Goal: Transaction & Acquisition: Download file/media

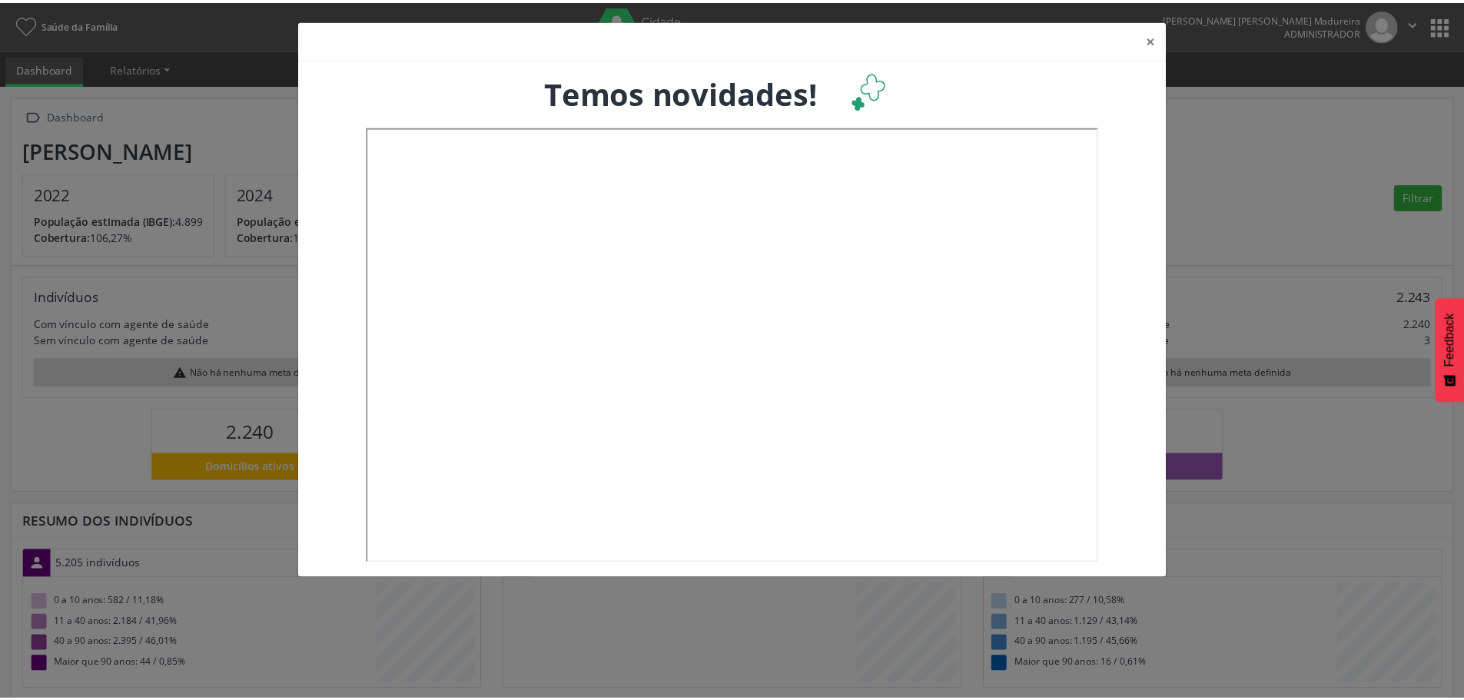
scroll to position [255, 484]
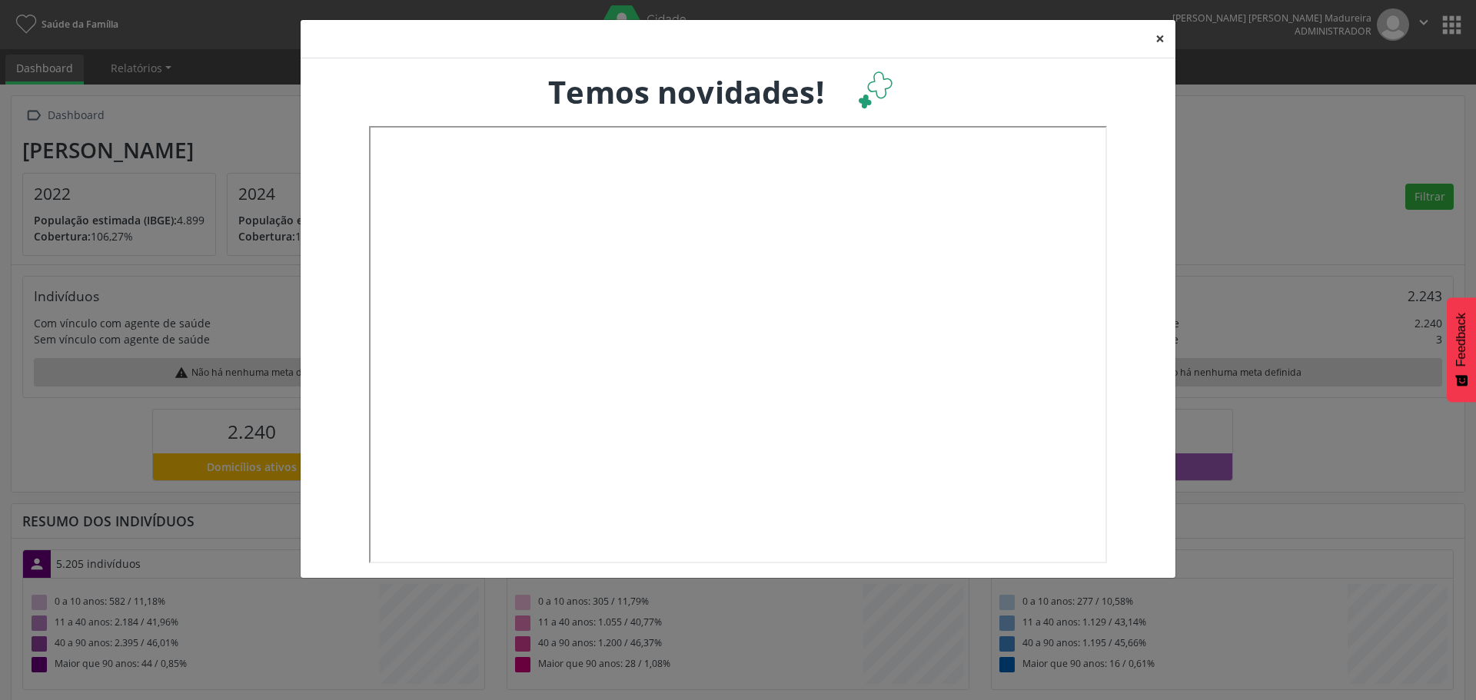
click at [1157, 37] on button "×" at bounding box center [1160, 39] width 31 height 38
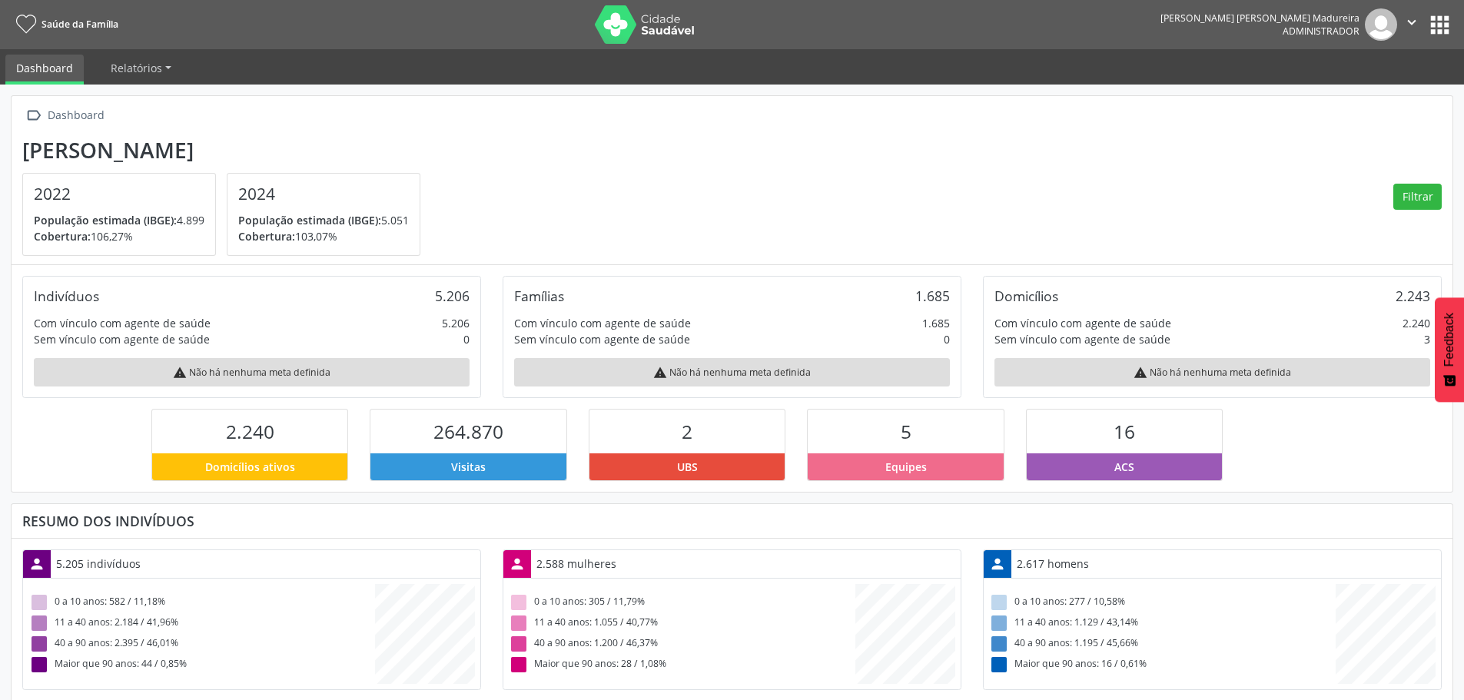
scroll to position [768480, 768255]
click at [1438, 19] on button "apps" at bounding box center [1440, 25] width 27 height 27
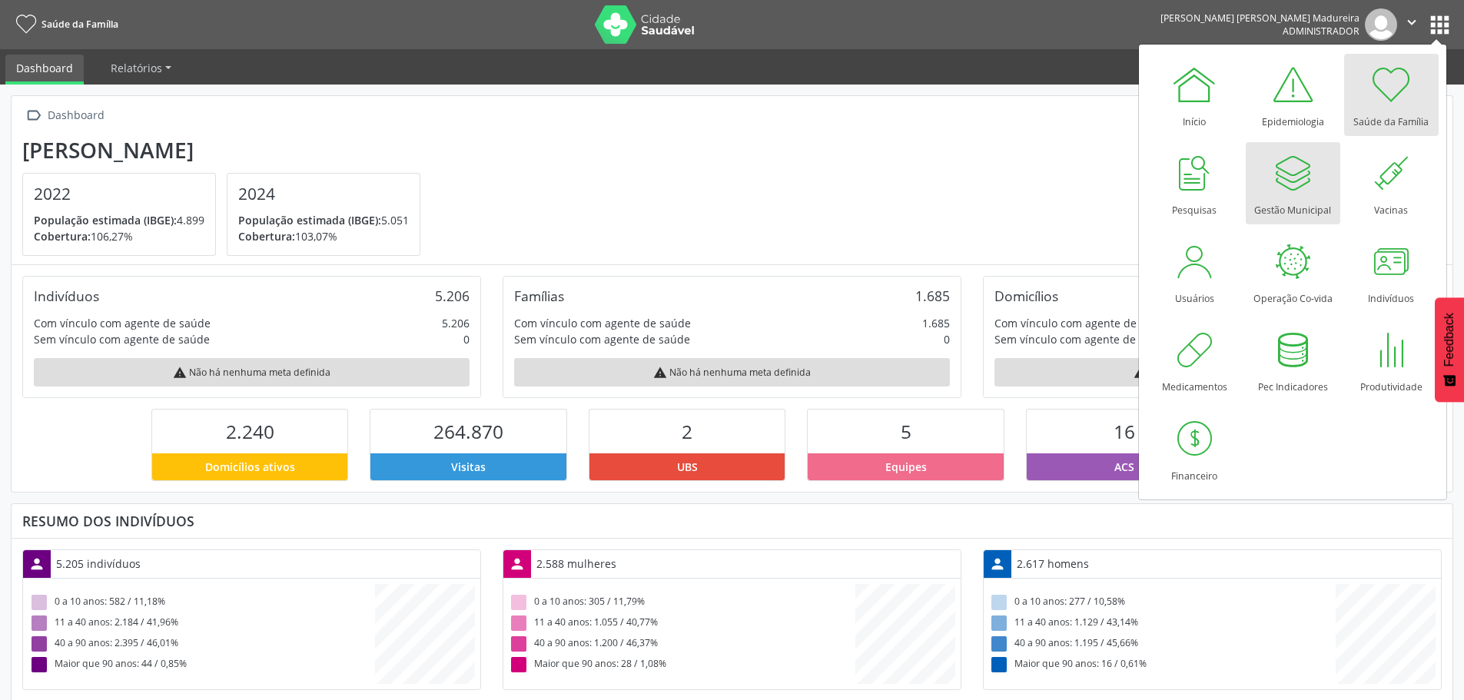
click at [1291, 210] on div "Gestão Municipal" at bounding box center [1293, 206] width 77 height 21
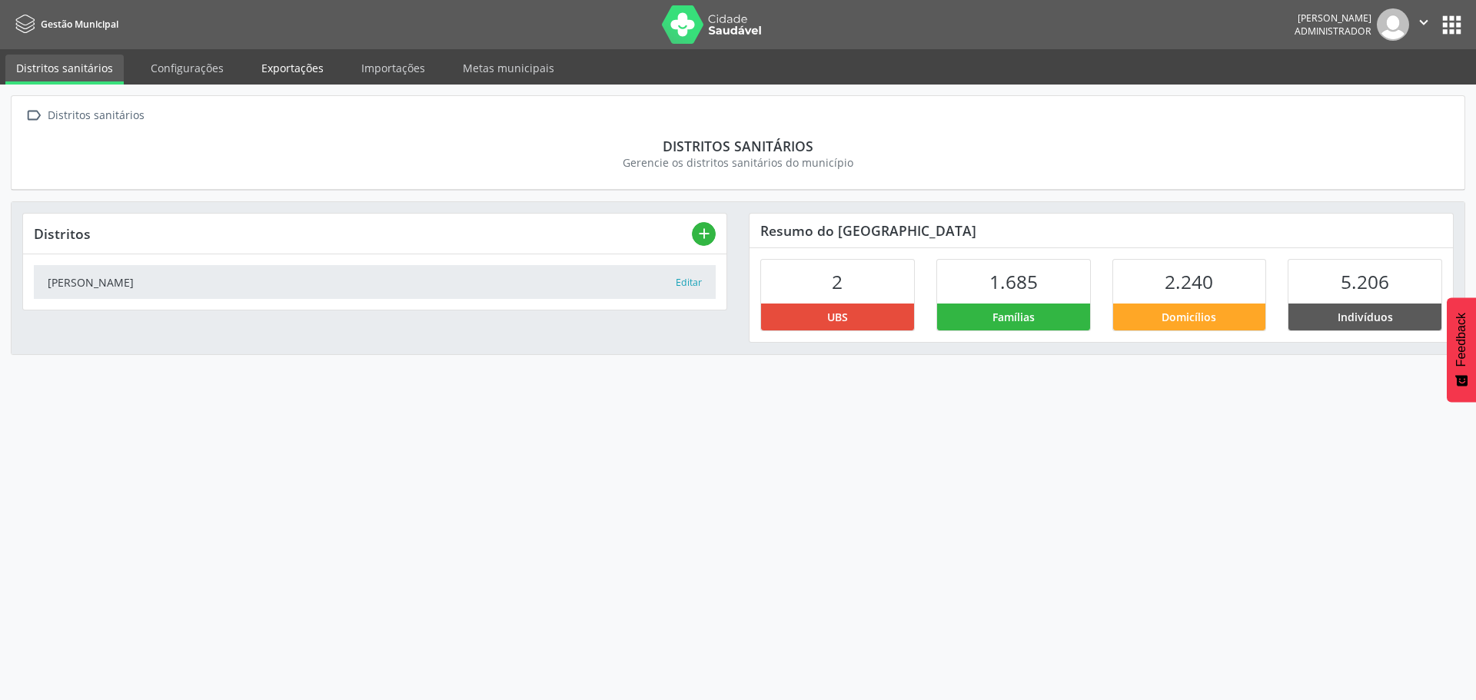
click at [291, 67] on link "Exportações" at bounding box center [293, 68] width 84 height 27
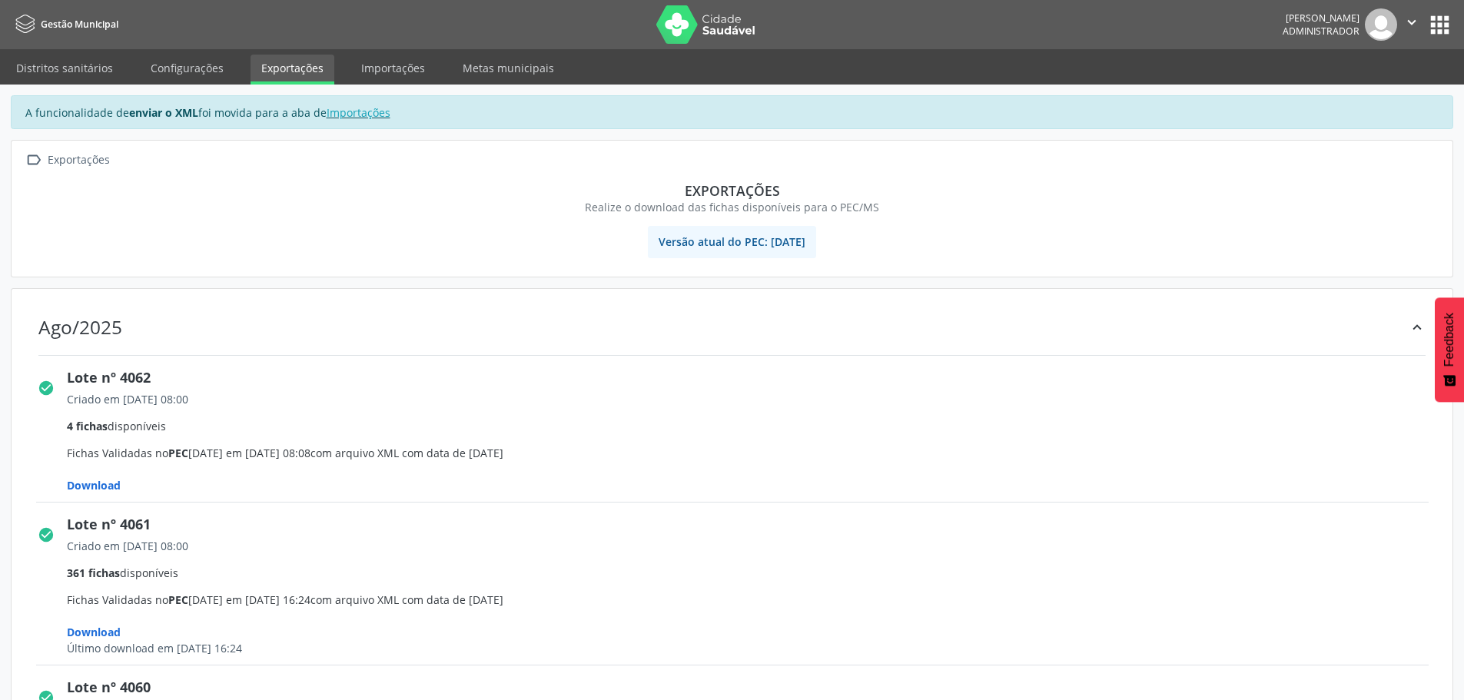
click at [91, 486] on span "Download" at bounding box center [94, 485] width 54 height 15
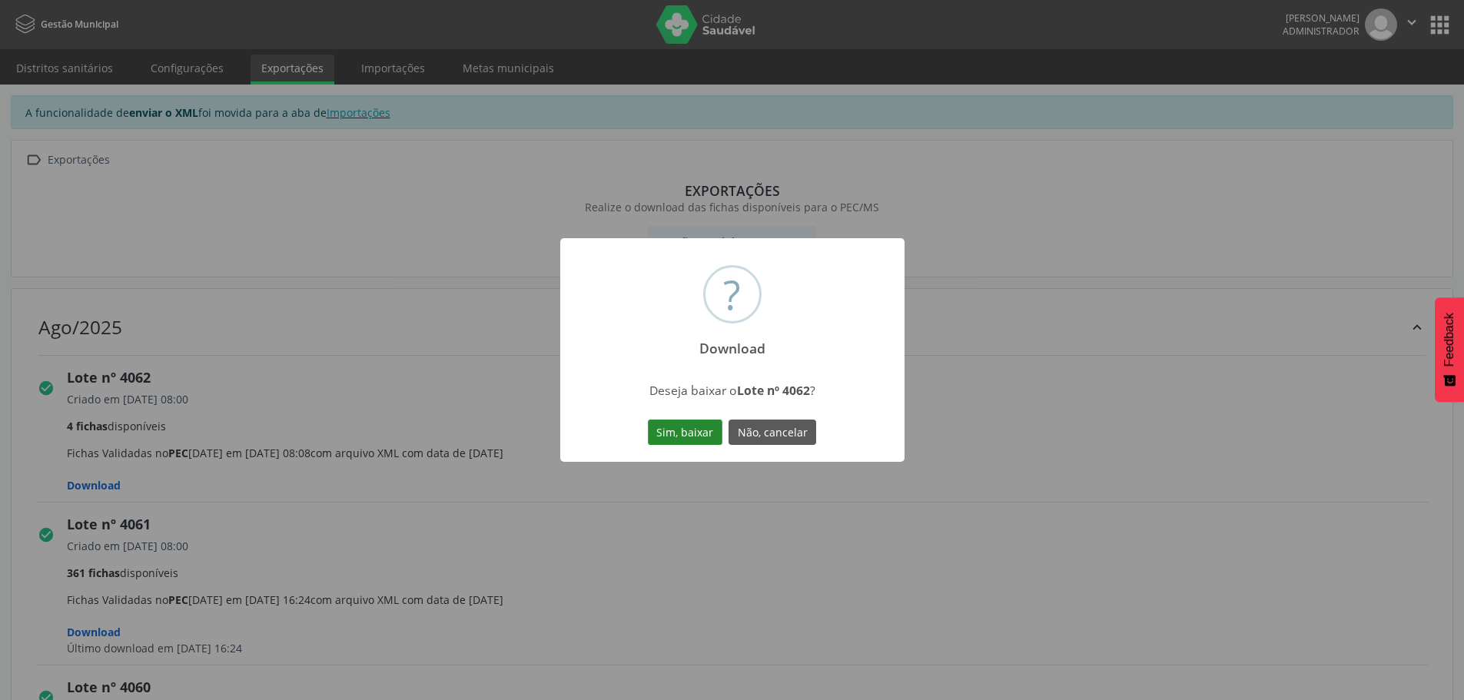
click at [686, 434] on button "Sim, baixar" at bounding box center [685, 433] width 75 height 26
